Goal: Task Accomplishment & Management: Use online tool/utility

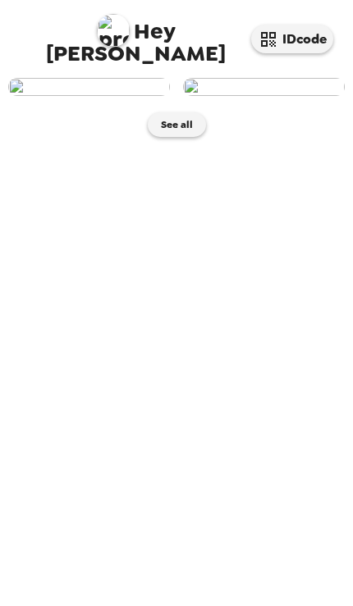
click at [326, 96] on img at bounding box center [264, 87] width 162 height 18
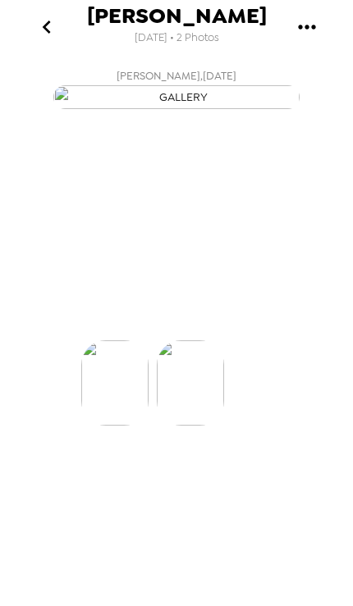
scroll to position [0, 74]
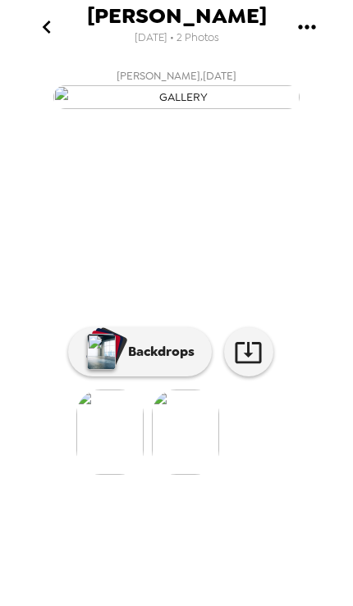
click at [246, 367] on icon at bounding box center [248, 352] width 29 height 29
click at [106, 475] on img at bounding box center [109, 432] width 67 height 85
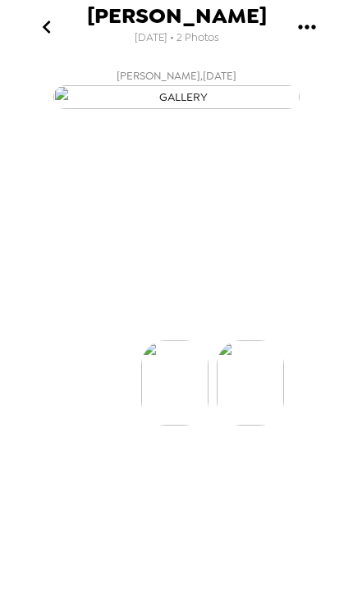
scroll to position [0, 0]
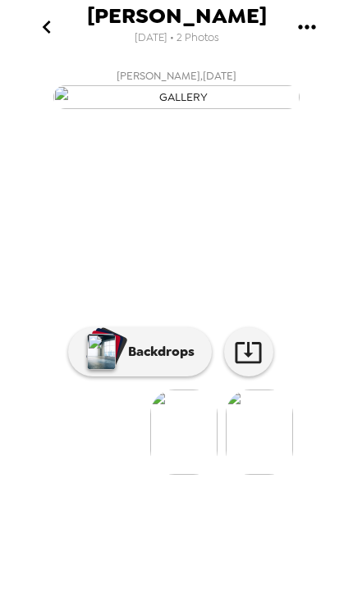
click at [240, 475] on img at bounding box center [259, 432] width 67 height 85
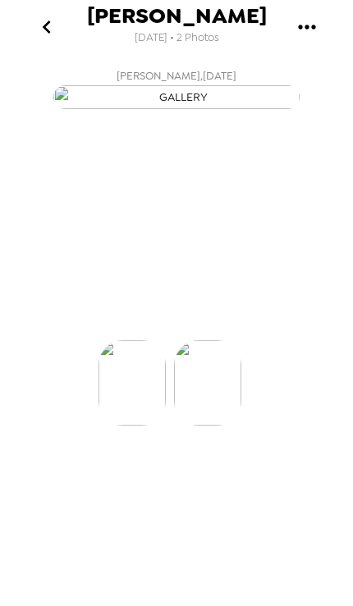
scroll to position [0, 74]
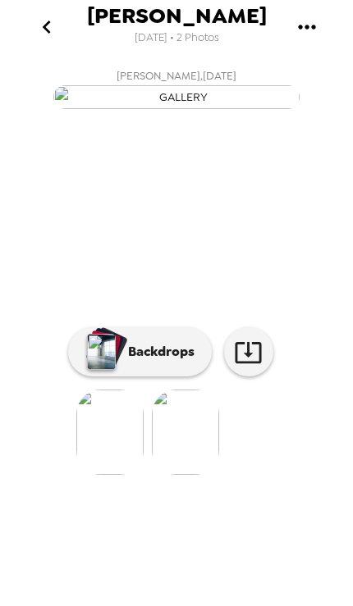
click at [157, 362] on p "Backdrops" at bounding box center [157, 352] width 75 height 20
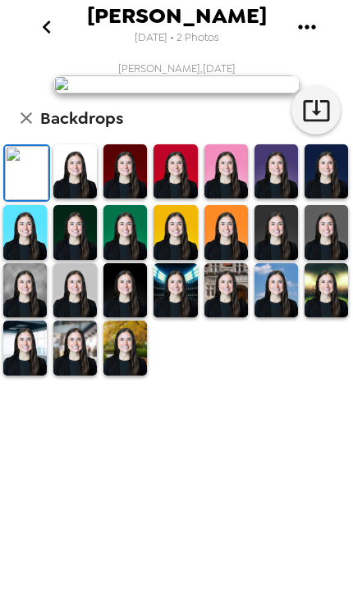
click at [79, 259] on img at bounding box center [74, 232] width 43 height 54
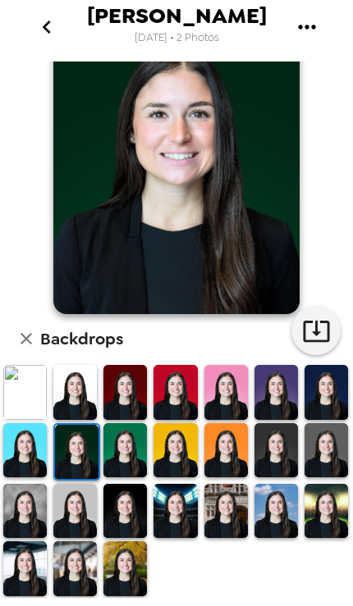
scroll to position [71, 0]
click at [113, 509] on img at bounding box center [124, 511] width 43 height 54
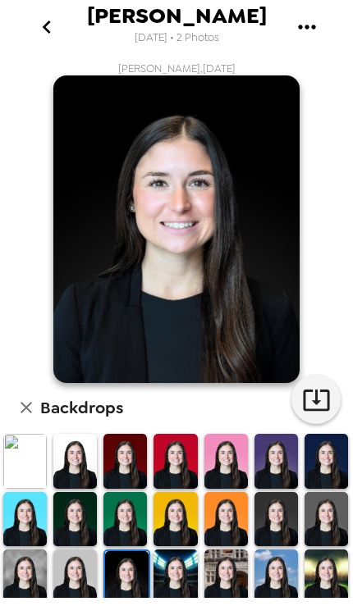
scroll to position [0, 0]
click at [312, 400] on icon "button" at bounding box center [316, 400] width 29 height 29
click at [70, 478] on img at bounding box center [74, 461] width 43 height 54
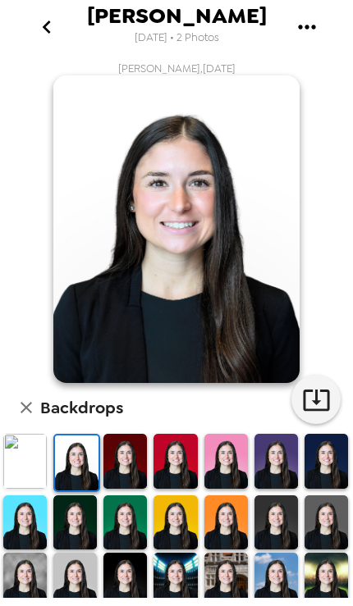
click at [25, 465] on img at bounding box center [24, 461] width 43 height 54
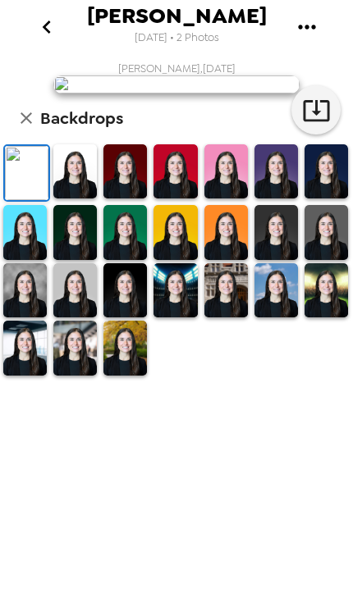
click at [26, 317] on img at bounding box center [24, 290] width 43 height 54
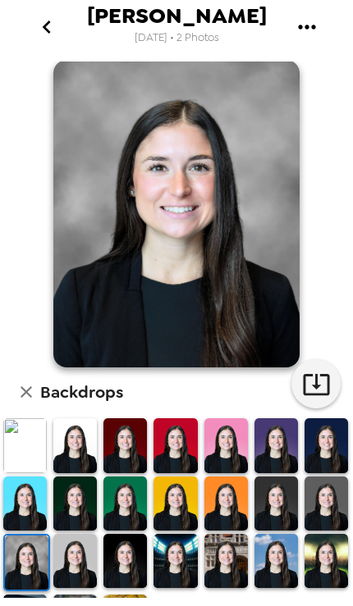
scroll to position [14, 0]
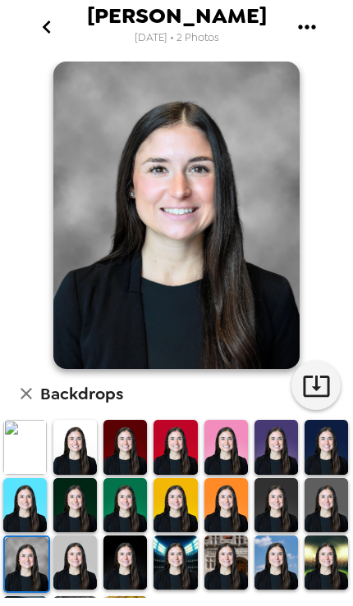
click at [308, 393] on icon "button" at bounding box center [316, 386] width 29 height 29
click at [320, 451] on img at bounding box center [325, 447] width 43 height 54
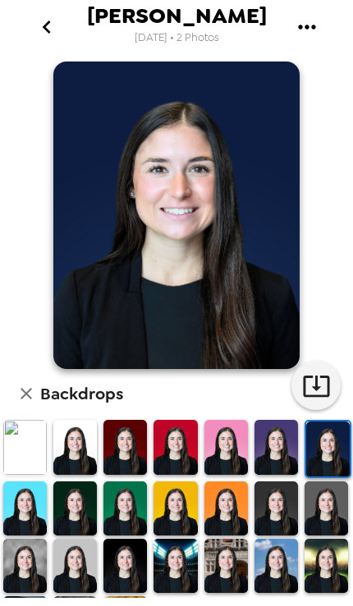
click at [316, 520] on img at bounding box center [325, 509] width 43 height 54
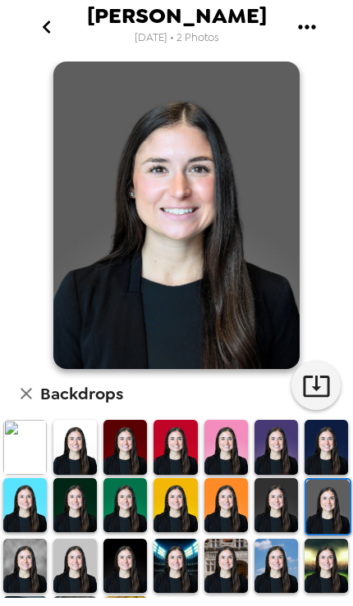
click at [322, 569] on img at bounding box center [325, 566] width 43 height 54
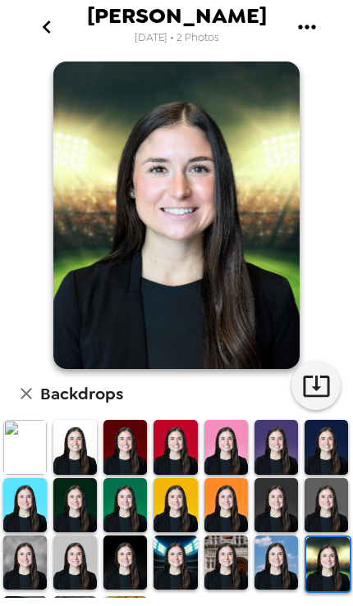
click at [265, 563] on img at bounding box center [275, 563] width 43 height 54
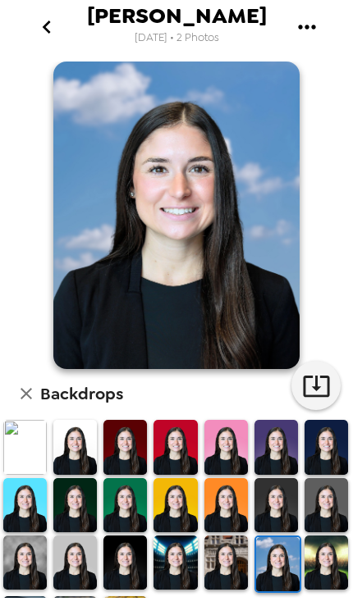
click at [271, 507] on img at bounding box center [275, 505] width 43 height 54
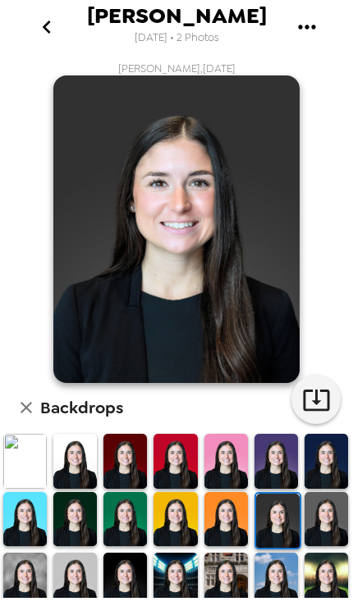
scroll to position [-2, 0]
click at [36, 25] on icon "go back" at bounding box center [47, 27] width 26 height 26
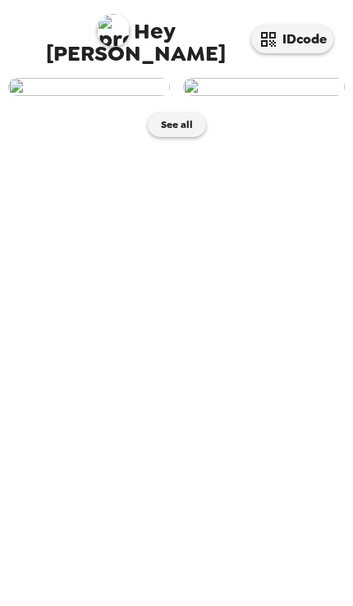
click at [50, 96] on img at bounding box center [89, 87] width 162 height 18
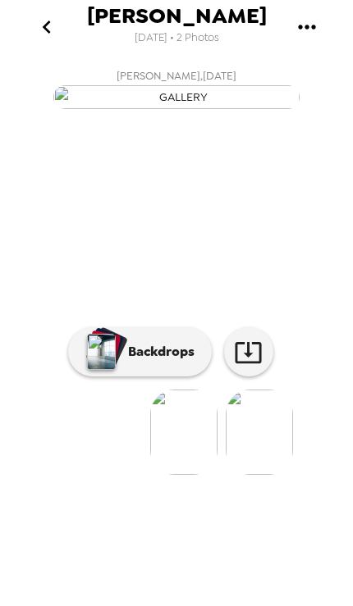
click at [31, 11] on button "go back" at bounding box center [46, 26] width 53 height 53
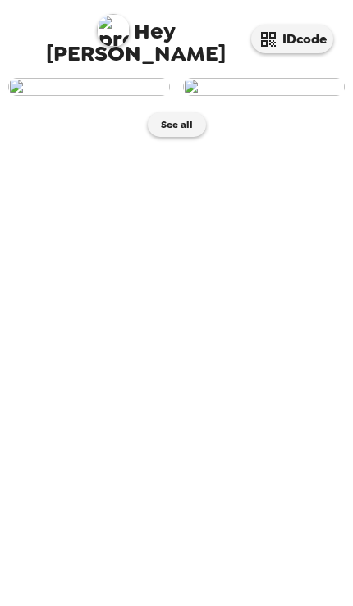
click at [308, 96] on img at bounding box center [264, 87] width 162 height 18
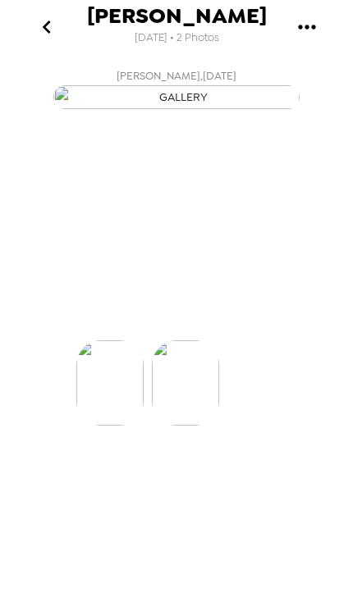
scroll to position [0, 74]
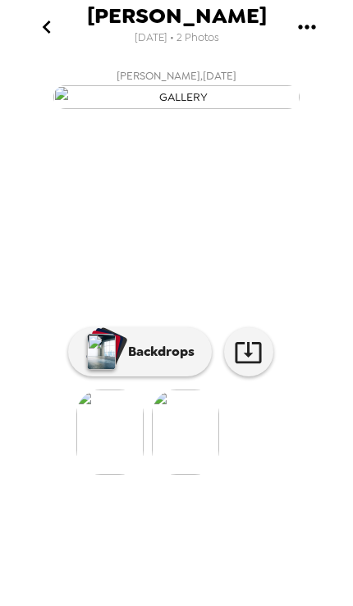
click at [61, 21] on button "go back" at bounding box center [46, 26] width 53 height 53
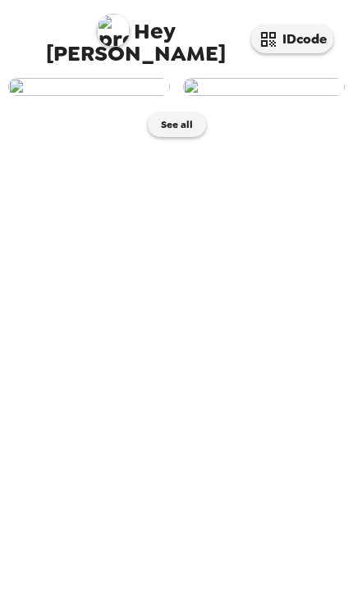
click at [315, 43] on button "IDcode" at bounding box center [292, 39] width 82 height 29
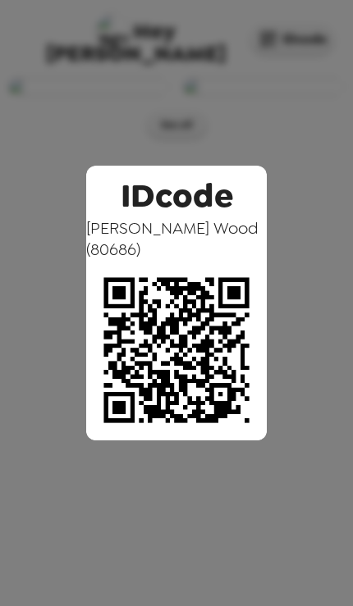
click at [10, 235] on div "IDcode Hannah Wood ( 80686 )" at bounding box center [176, 303] width 353 height 606
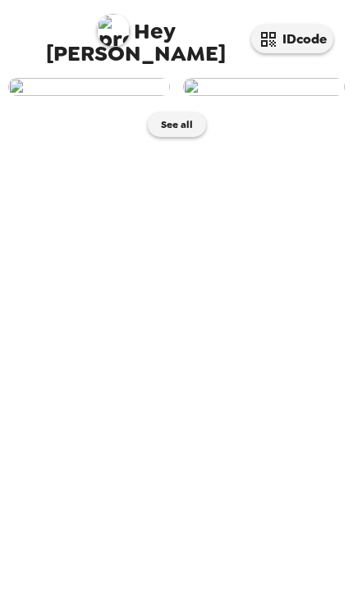
click at [4, 96] on div at bounding box center [82, 80] width 175 height 31
click at [181, 137] on button "See all" at bounding box center [177, 124] width 58 height 25
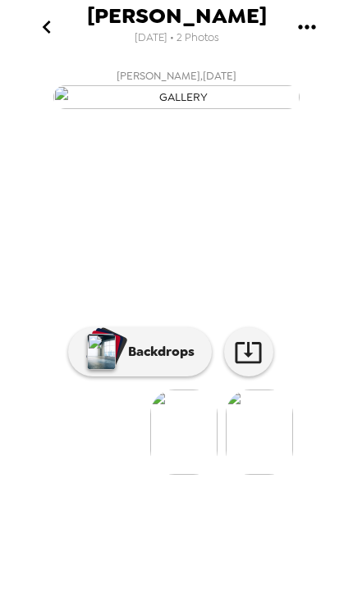
click at [41, 34] on icon "go back" at bounding box center [47, 27] width 26 height 26
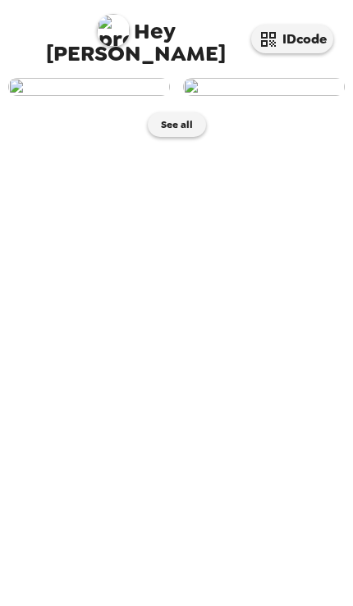
click at [192, 137] on button "See all" at bounding box center [177, 124] width 58 height 25
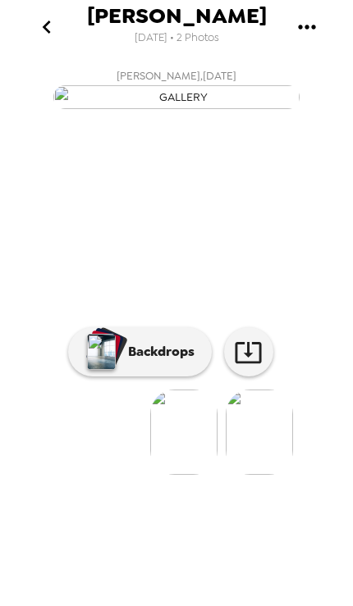
click at [31, 48] on button "go back" at bounding box center [46, 26] width 53 height 53
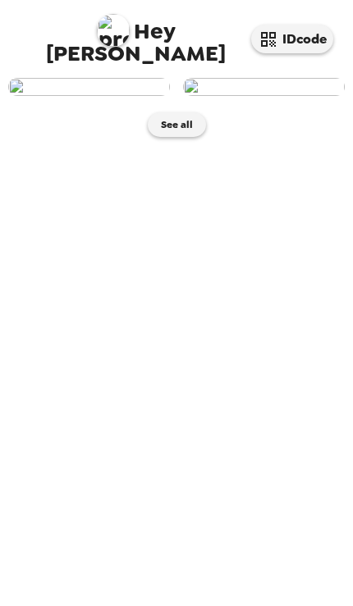
click at [159, 137] on button "See all" at bounding box center [177, 124] width 58 height 25
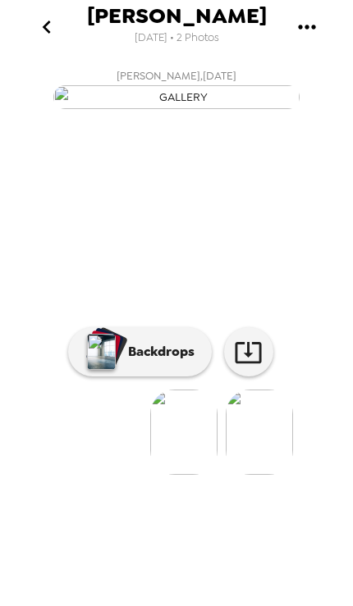
click at [57, 22] on icon "go back" at bounding box center [47, 27] width 26 height 26
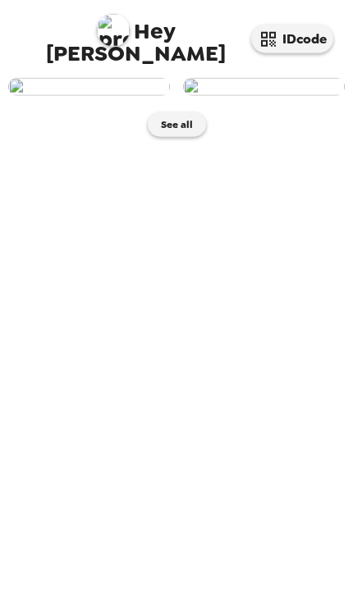
scroll to position [95, 0]
click at [175, 137] on button "See all" at bounding box center [177, 124] width 58 height 25
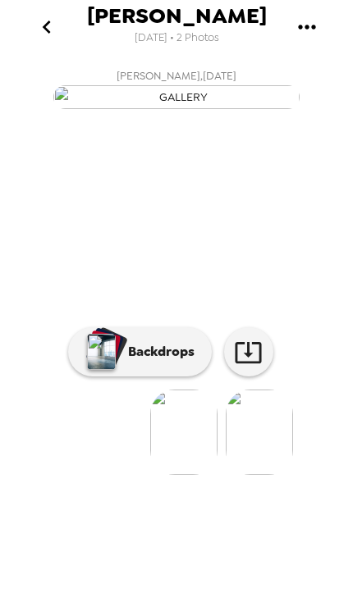
click at [42, 28] on icon "go back" at bounding box center [47, 27] width 26 height 26
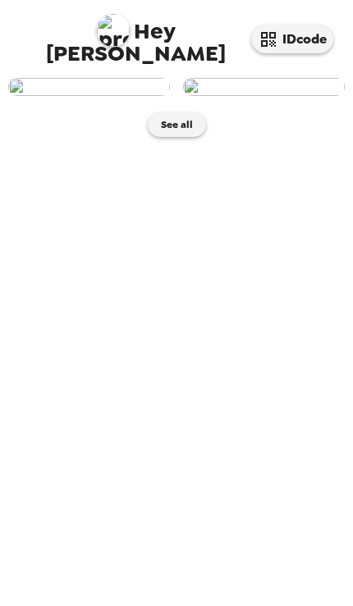
click at [300, 39] on button "IDcode" at bounding box center [292, 39] width 82 height 29
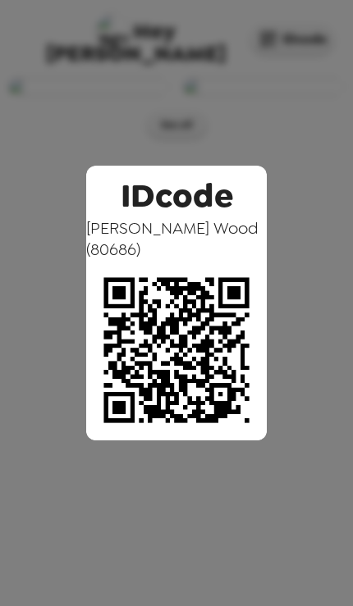
click at [286, 299] on div "IDcode [PERSON_NAME] ( 80686 )" at bounding box center [176, 303] width 353 height 606
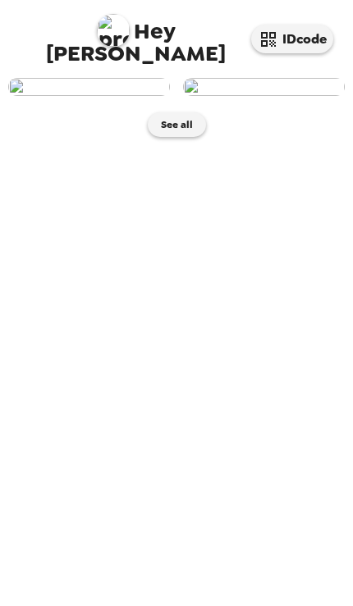
click at [189, 137] on button "See all" at bounding box center [177, 124] width 58 height 25
click at [94, 96] on img at bounding box center [89, 87] width 162 height 18
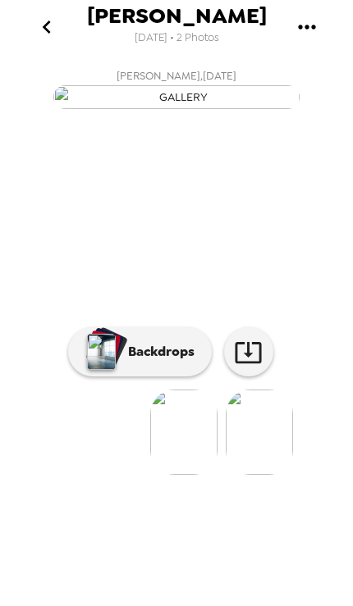
click at [315, 12] on button "gallery menu" at bounding box center [306, 26] width 53 height 53
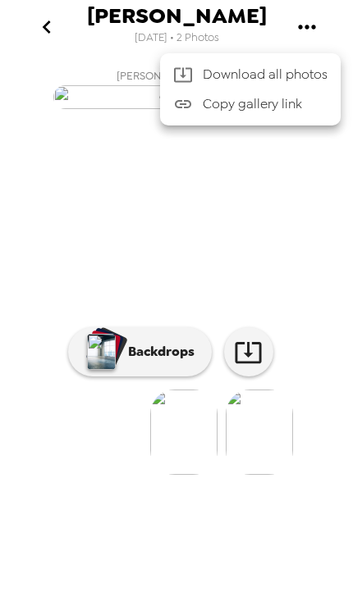
click at [225, 335] on div at bounding box center [176, 303] width 353 height 606
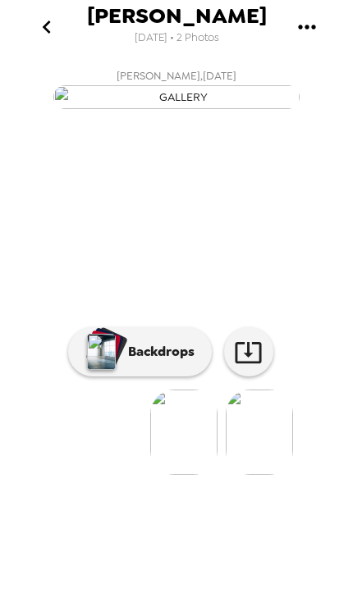
click at [189, 475] on img at bounding box center [183, 432] width 67 height 85
click at [308, 24] on icon "gallery menu" at bounding box center [307, 27] width 26 height 26
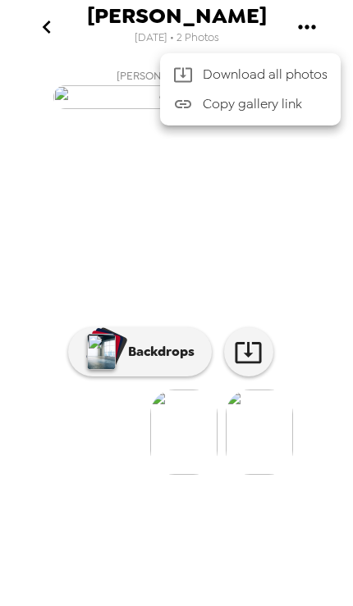
click at [259, 175] on div at bounding box center [176, 303] width 353 height 606
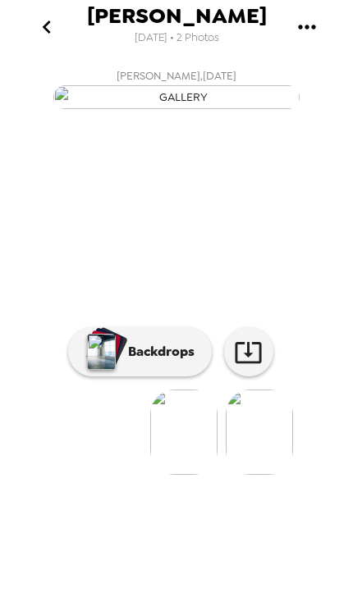
click at [39, 24] on icon "go back" at bounding box center [47, 27] width 26 height 26
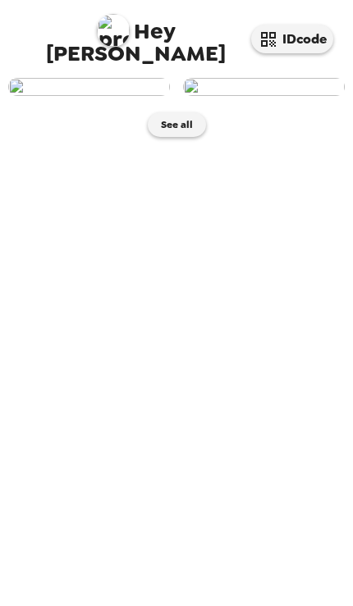
click at [284, 96] on img at bounding box center [264, 87] width 162 height 18
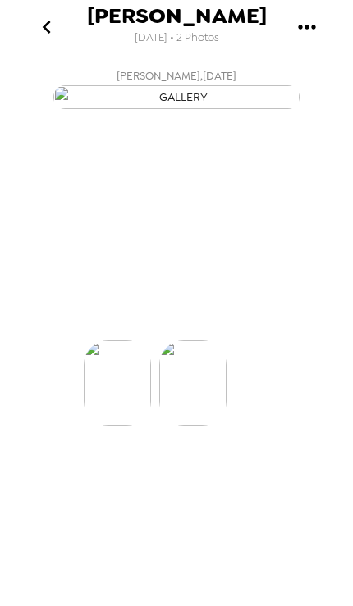
scroll to position [0, 74]
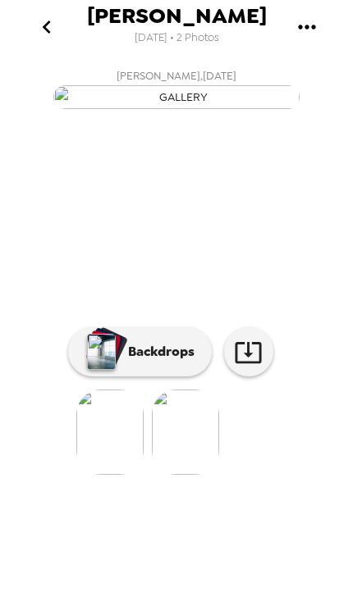
click at [34, 28] on icon "go back" at bounding box center [47, 27] width 26 height 26
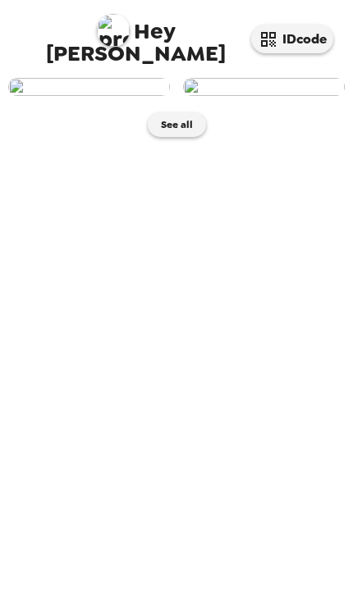
click at [69, 96] on img at bounding box center [89, 87] width 162 height 18
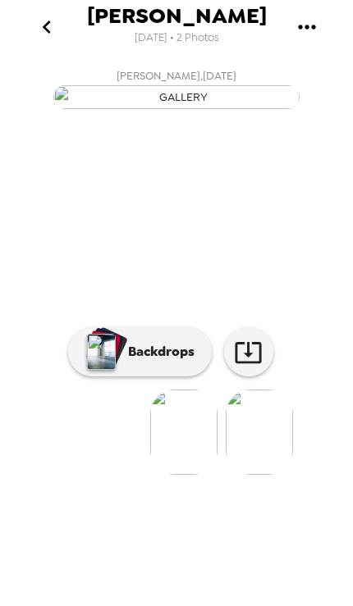
click at [295, 39] on icon "gallery menu" at bounding box center [307, 27] width 26 height 26
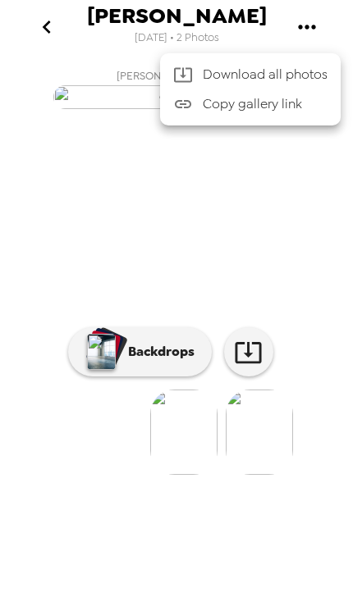
click at [301, 321] on div at bounding box center [176, 303] width 353 height 606
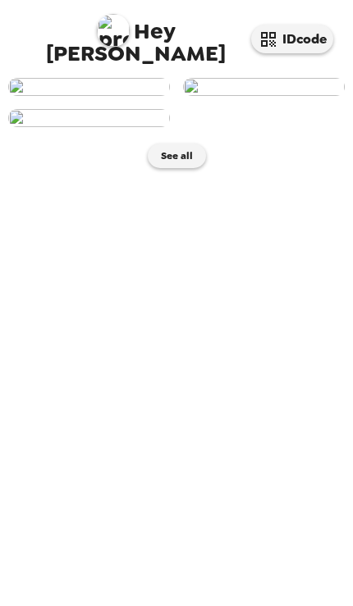
click at [33, 96] on img at bounding box center [89, 87] width 162 height 18
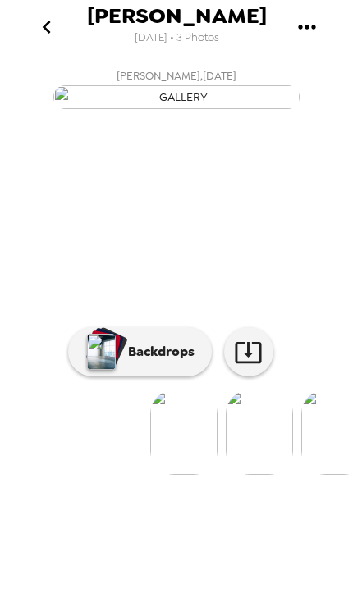
click at [246, 367] on icon at bounding box center [248, 352] width 29 height 29
click at [171, 377] on button "Backdrops" at bounding box center [140, 351] width 144 height 49
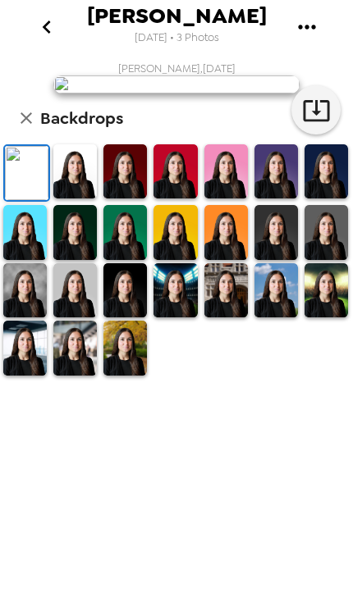
scroll to position [71, 0]
click at [35, 317] on img at bounding box center [24, 290] width 43 height 54
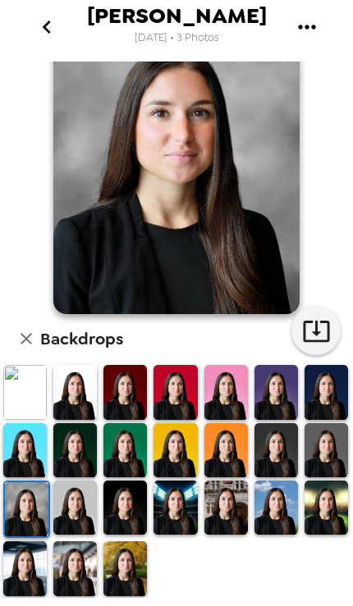
scroll to position [67, 0]
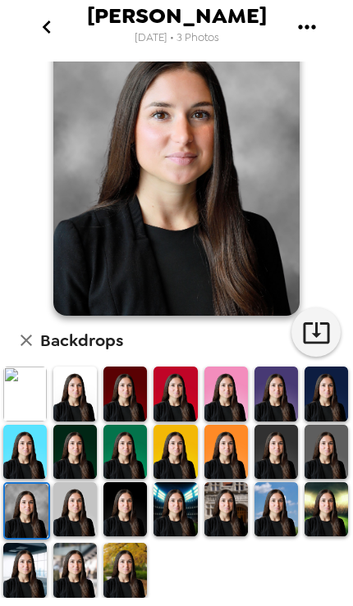
click at [84, 526] on img at bounding box center [74, 509] width 43 height 54
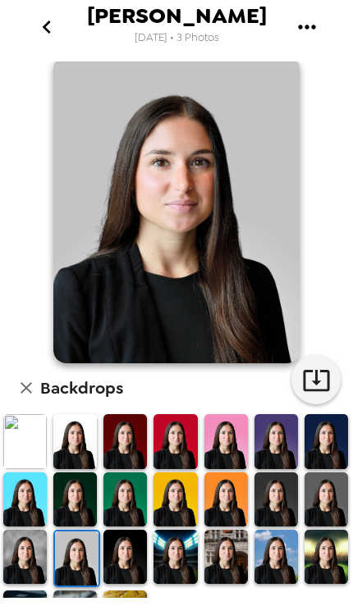
scroll to position [49, 0]
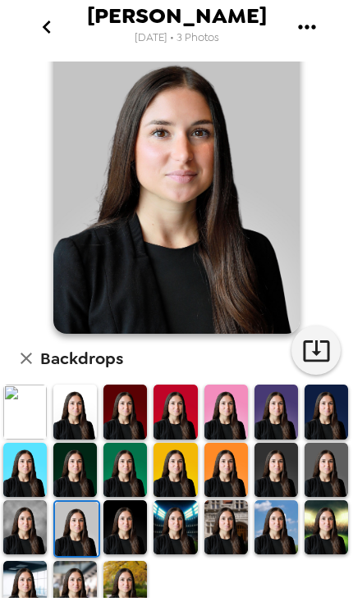
click at [39, 537] on img at bounding box center [24, 527] width 43 height 54
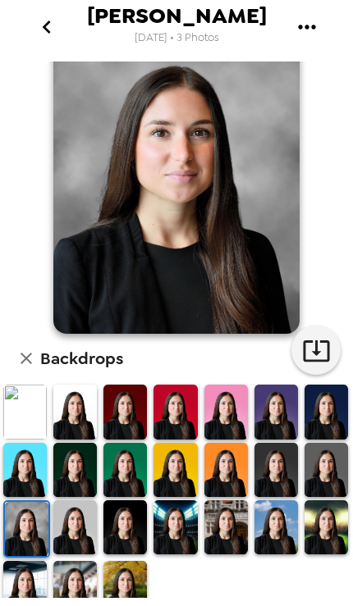
click at [327, 342] on icon "button" at bounding box center [316, 350] width 29 height 29
click at [333, 480] on img at bounding box center [325, 470] width 43 height 54
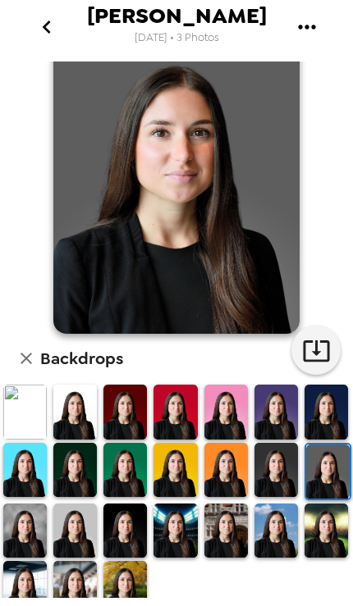
click at [93, 468] on img at bounding box center [74, 470] width 43 height 54
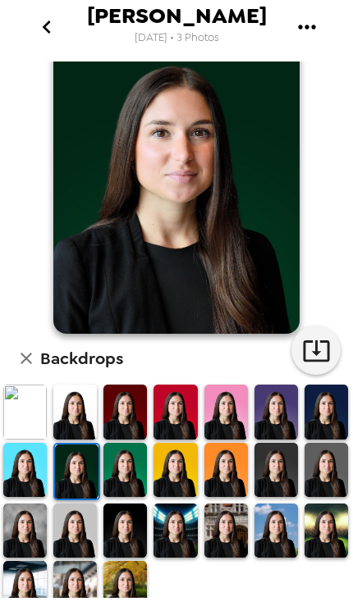
click at [132, 523] on img at bounding box center [124, 531] width 43 height 54
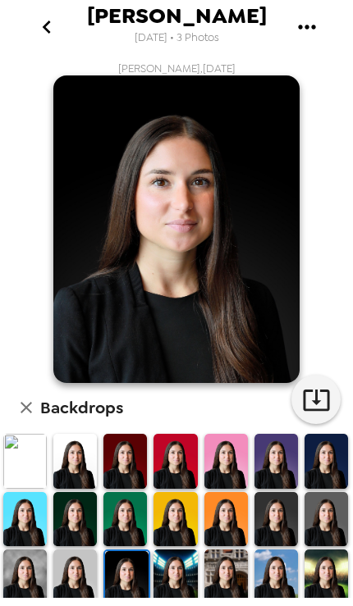
scroll to position [0, 0]
click at [317, 405] on icon "button" at bounding box center [316, 400] width 26 height 21
click at [38, 25] on icon "go back" at bounding box center [47, 27] width 26 height 26
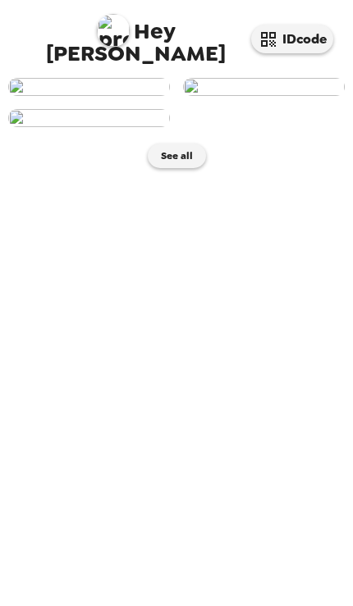
click at [313, 96] on img at bounding box center [264, 87] width 162 height 18
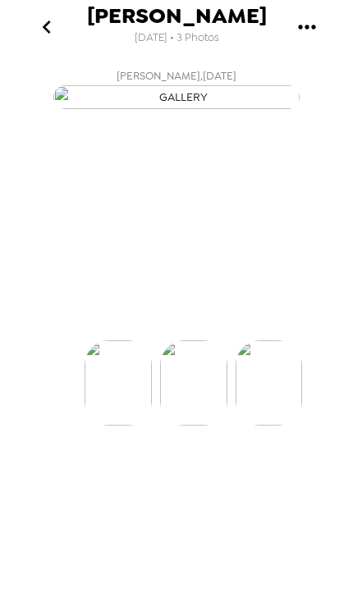
scroll to position [0, 74]
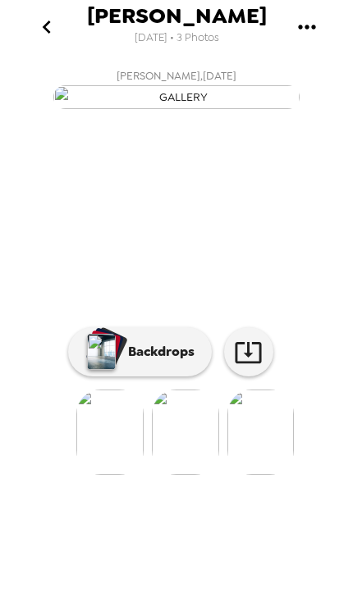
click at [258, 367] on icon at bounding box center [248, 352] width 29 height 29
click at [172, 362] on p "Backdrops" at bounding box center [157, 352] width 75 height 20
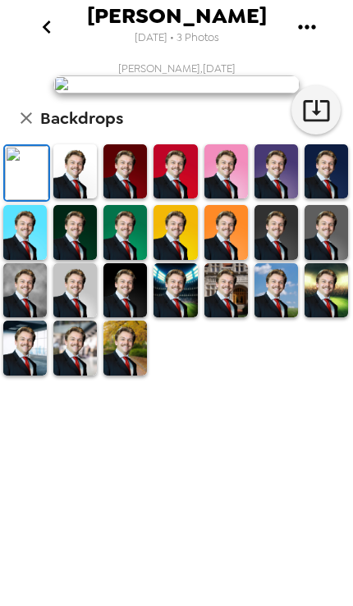
click at [31, 317] on img at bounding box center [24, 290] width 43 height 54
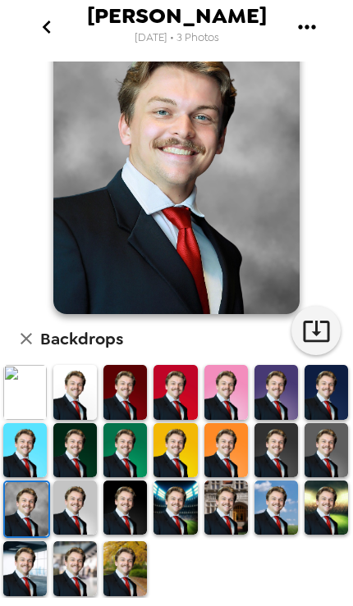
scroll to position [67, 0]
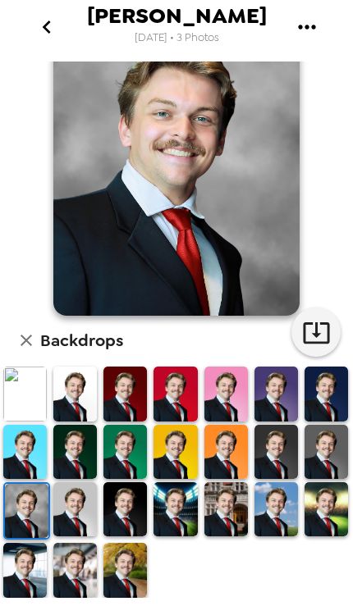
click at [311, 338] on icon "button" at bounding box center [316, 332] width 29 height 29
click at [51, 32] on icon "go back" at bounding box center [47, 27] width 26 height 26
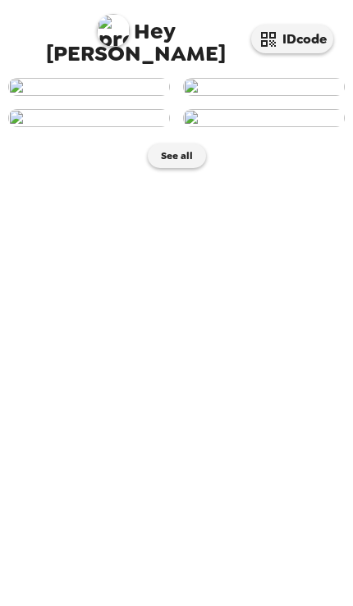
click at [53, 96] on img at bounding box center [89, 87] width 162 height 18
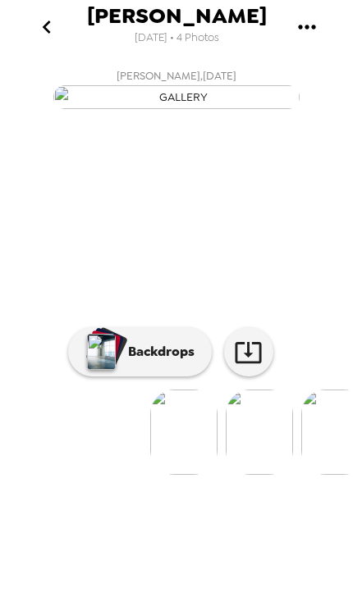
click at [250, 363] on icon at bounding box center [248, 352] width 26 height 21
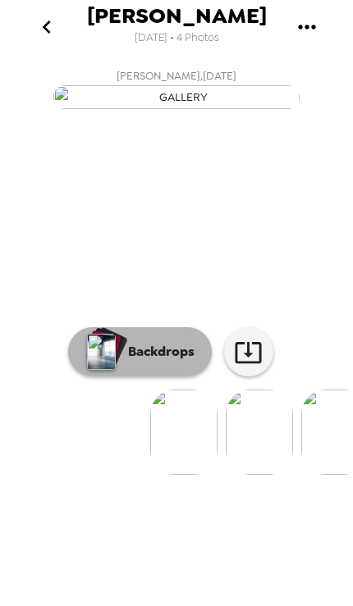
click at [155, 377] on button "Backdrops" at bounding box center [140, 351] width 144 height 49
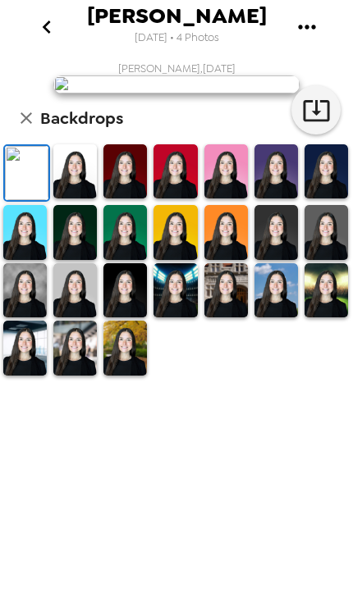
click at [81, 199] on img at bounding box center [74, 171] width 43 height 54
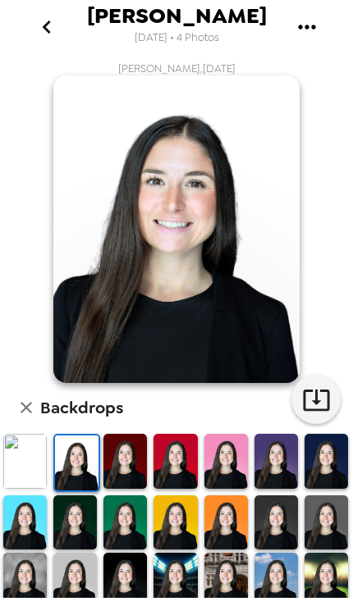
click at [136, 564] on img at bounding box center [124, 580] width 43 height 54
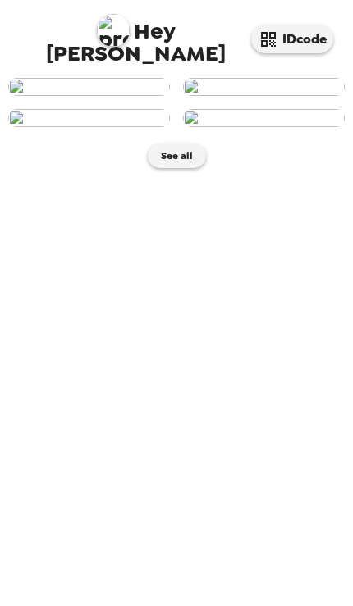
click at [123, 96] on img at bounding box center [89, 87] width 162 height 18
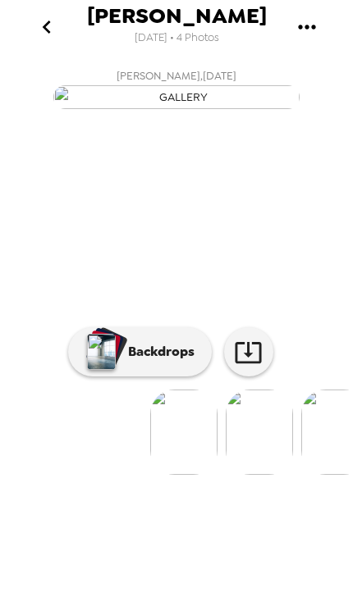
click at [139, 362] on p "Backdrops" at bounding box center [157, 352] width 75 height 20
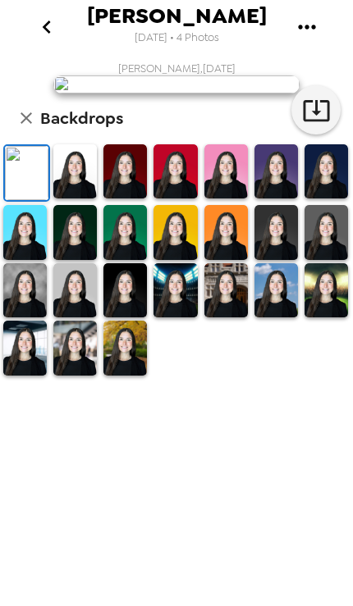
scroll to position [71, 0]
click at [78, 317] on img at bounding box center [74, 290] width 43 height 54
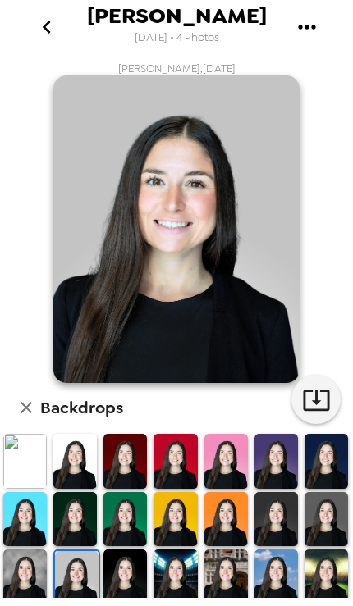
scroll to position [0, 0]
click at [287, 472] on img at bounding box center [275, 461] width 43 height 54
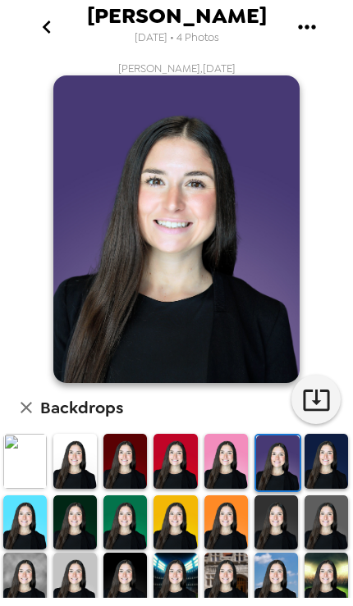
click at [317, 471] on img at bounding box center [325, 461] width 43 height 54
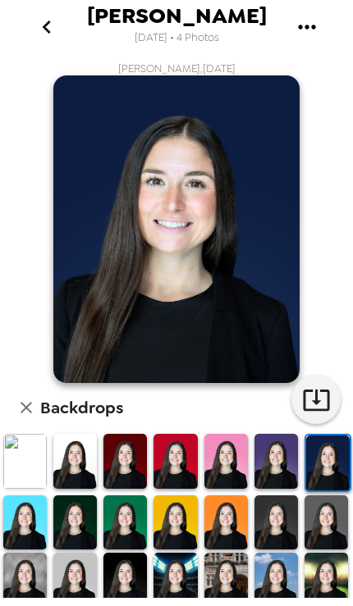
click at [235, 513] on img at bounding box center [225, 523] width 43 height 54
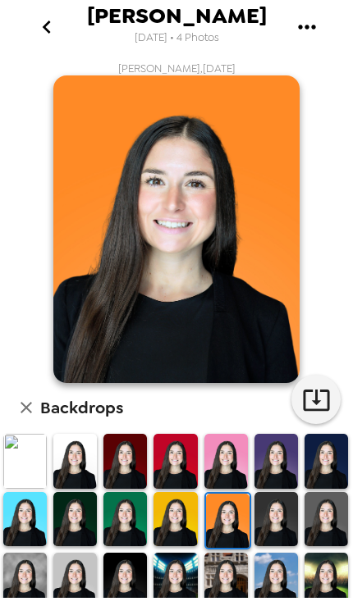
click at [168, 508] on img at bounding box center [174, 519] width 43 height 54
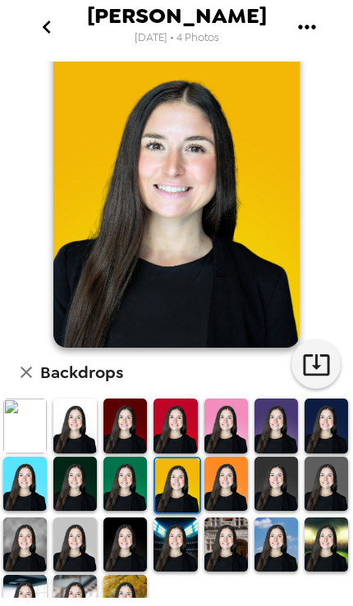
scroll to position [34, 0]
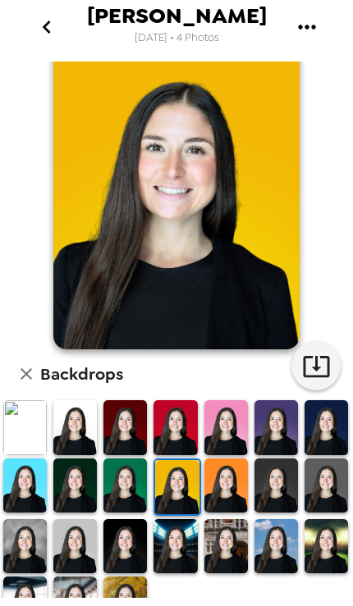
click at [184, 545] on img at bounding box center [174, 546] width 43 height 54
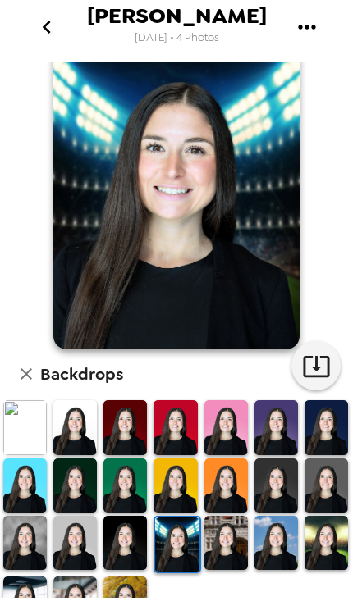
click at [235, 545] on img at bounding box center [225, 543] width 43 height 54
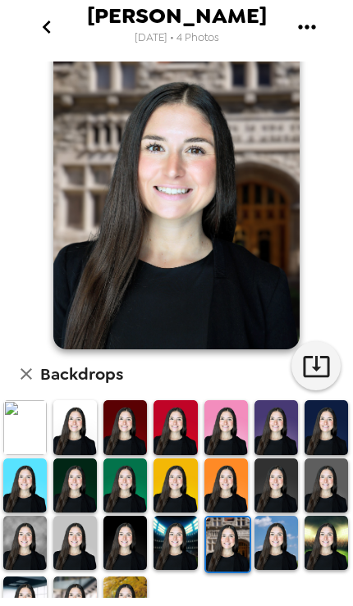
click at [276, 541] on img at bounding box center [275, 543] width 43 height 54
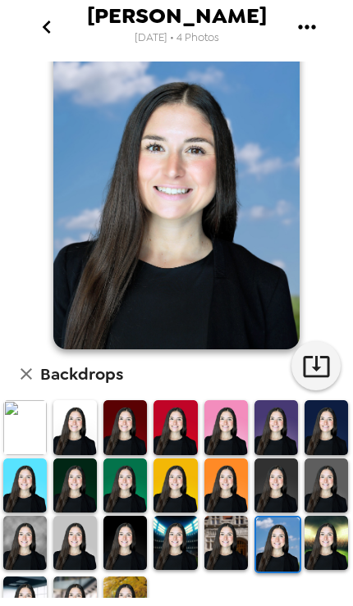
click at [83, 533] on img at bounding box center [74, 543] width 43 height 54
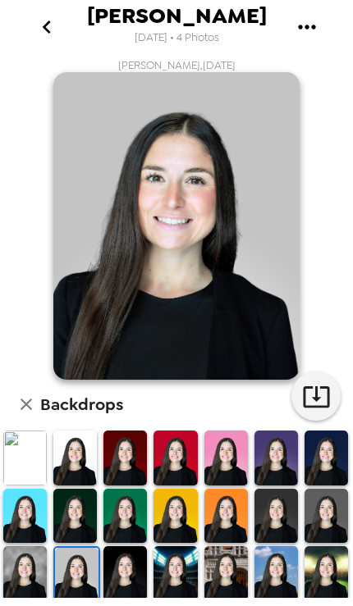
scroll to position [2, 0]
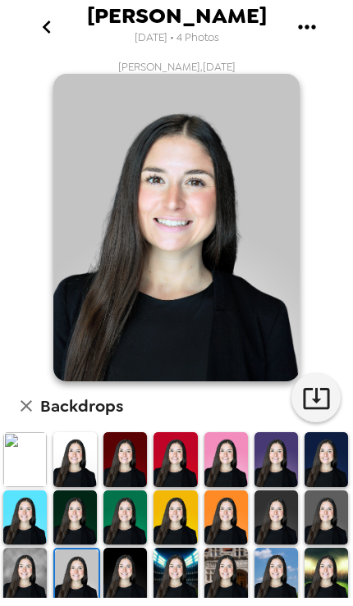
click at [28, 568] on img at bounding box center [24, 575] width 43 height 54
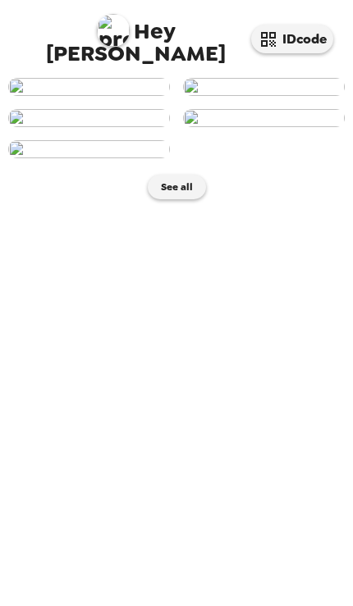
scroll to position [75, 0]
click at [124, 158] on img at bounding box center [89, 149] width 162 height 18
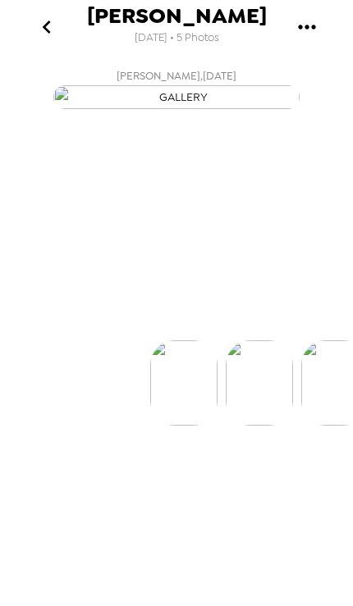
scroll to position [0, 297]
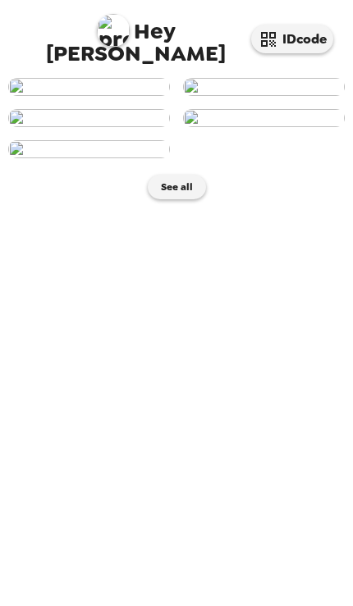
click at [94, 96] on img at bounding box center [89, 87] width 162 height 18
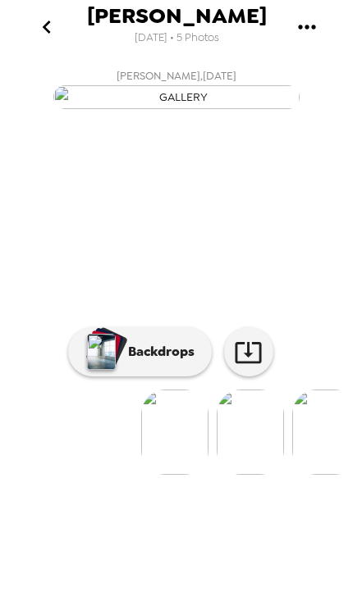
scroll to position [0, 7]
click at [250, 367] on icon at bounding box center [248, 352] width 29 height 29
click at [188, 362] on p "Backdrops" at bounding box center [157, 352] width 75 height 20
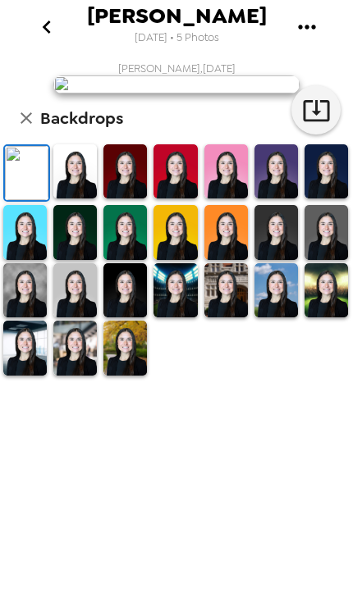
click at [94, 259] on img at bounding box center [74, 232] width 43 height 54
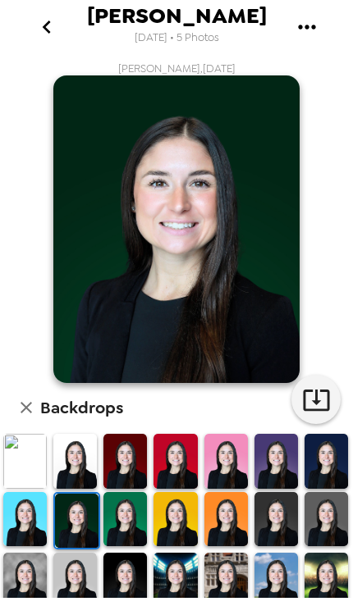
click at [41, 566] on img at bounding box center [24, 580] width 43 height 54
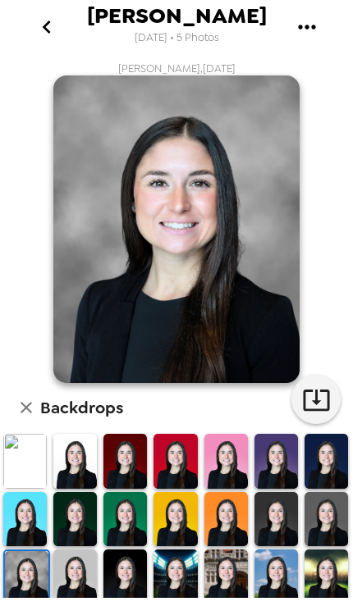
click at [317, 394] on icon "button" at bounding box center [316, 400] width 26 height 21
click at [132, 572] on img at bounding box center [124, 577] width 43 height 54
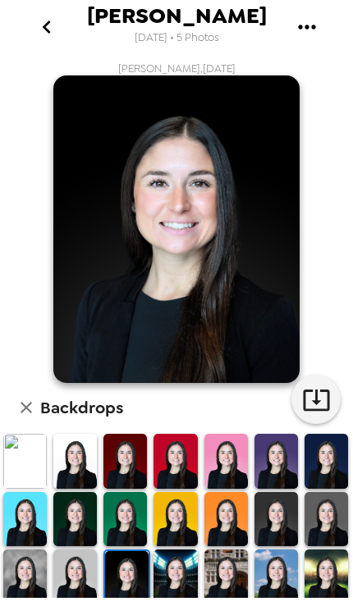
click at [319, 387] on icon "button" at bounding box center [316, 400] width 29 height 29
click at [219, 457] on img at bounding box center [225, 461] width 43 height 54
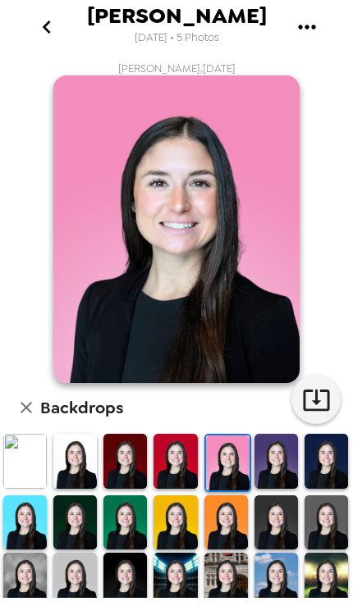
click at [271, 532] on img at bounding box center [275, 523] width 43 height 54
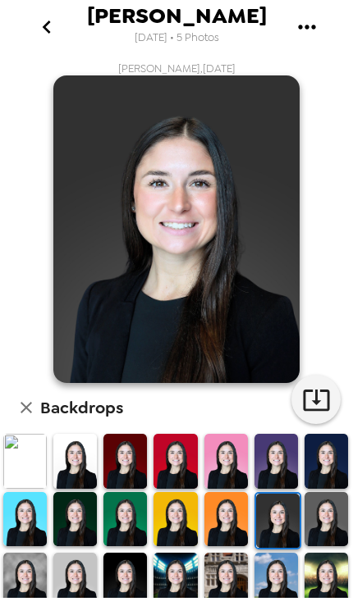
click at [317, 535] on img at bounding box center [325, 519] width 43 height 54
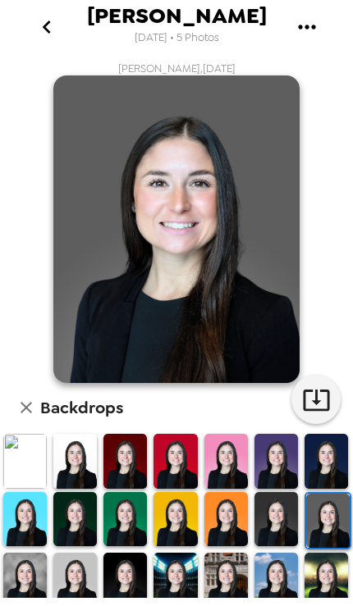
click at [282, 519] on img at bounding box center [275, 519] width 43 height 54
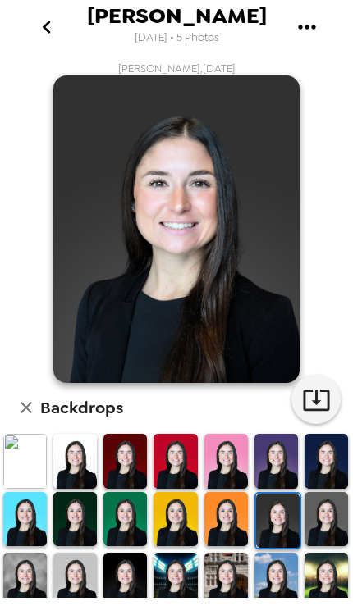
click at [312, 400] on icon "button" at bounding box center [316, 400] width 29 height 29
click at [43, 529] on img at bounding box center [24, 519] width 43 height 54
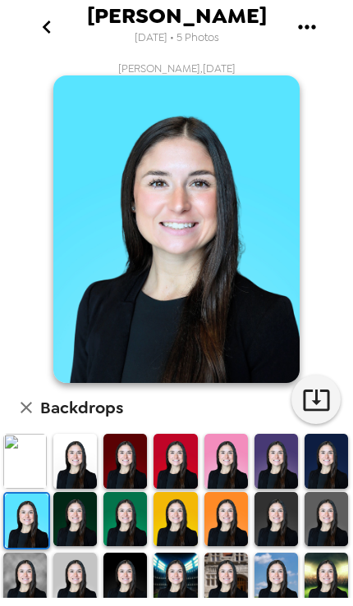
click at [36, 462] on img at bounding box center [24, 461] width 43 height 54
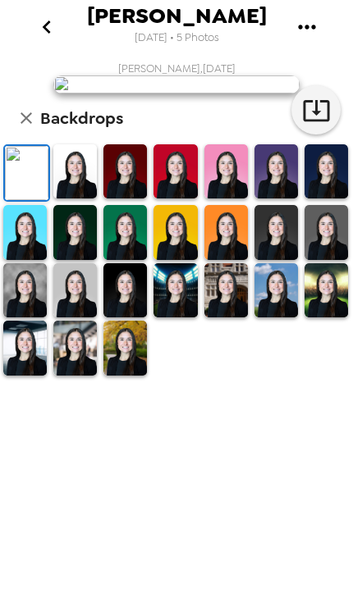
click at [89, 375] on img at bounding box center [74, 348] width 43 height 54
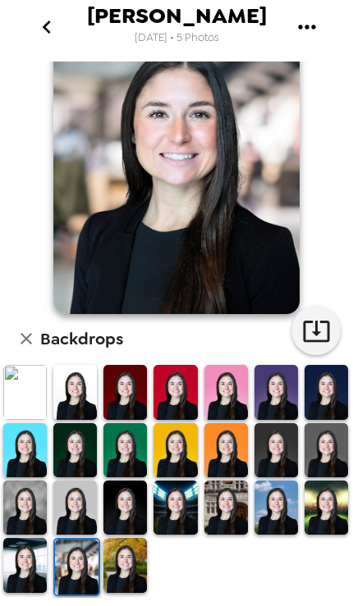
scroll to position [67, 0]
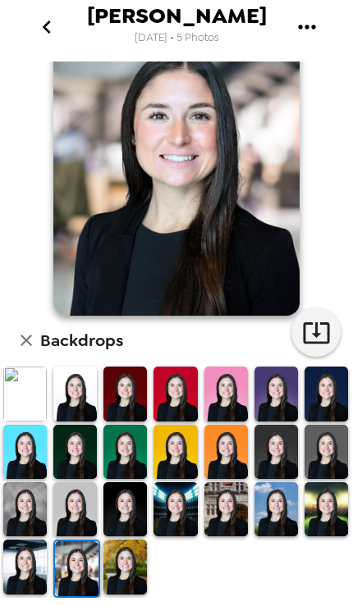
click at [28, 550] on img at bounding box center [24, 567] width 43 height 54
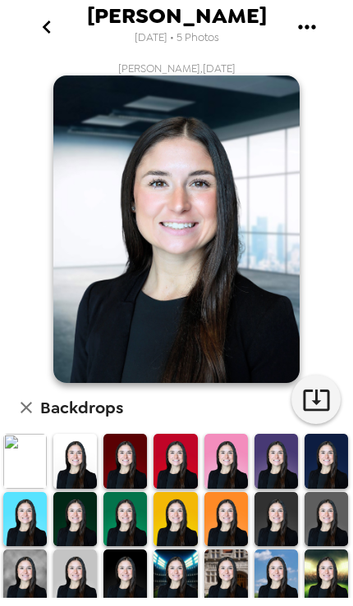
scroll to position [0, 0]
click at [45, 32] on icon "go back" at bounding box center [47, 27] width 26 height 26
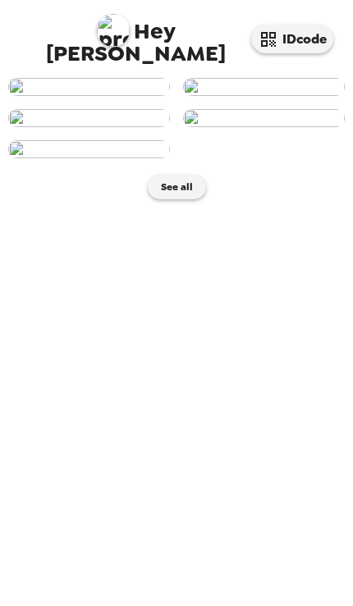
click at [41, 96] on img at bounding box center [89, 87] width 162 height 18
click at [39, 96] on img at bounding box center [89, 87] width 162 height 18
